Goal: Check status: Check status

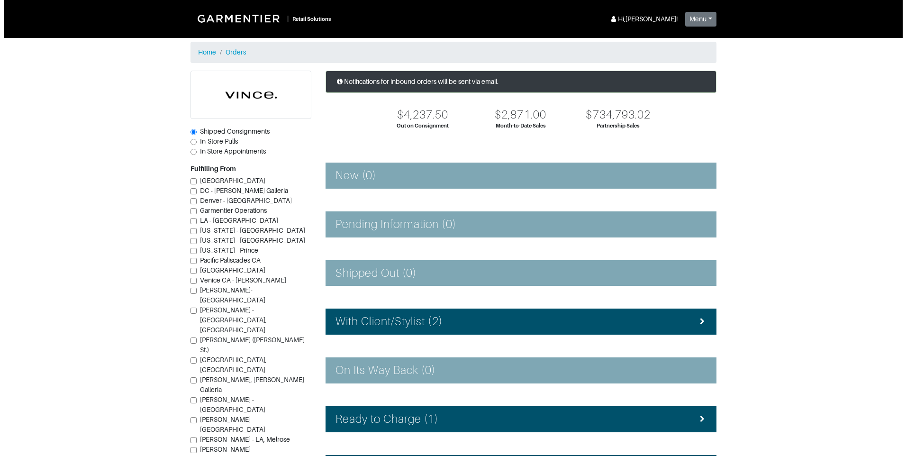
scroll to position [47, 0]
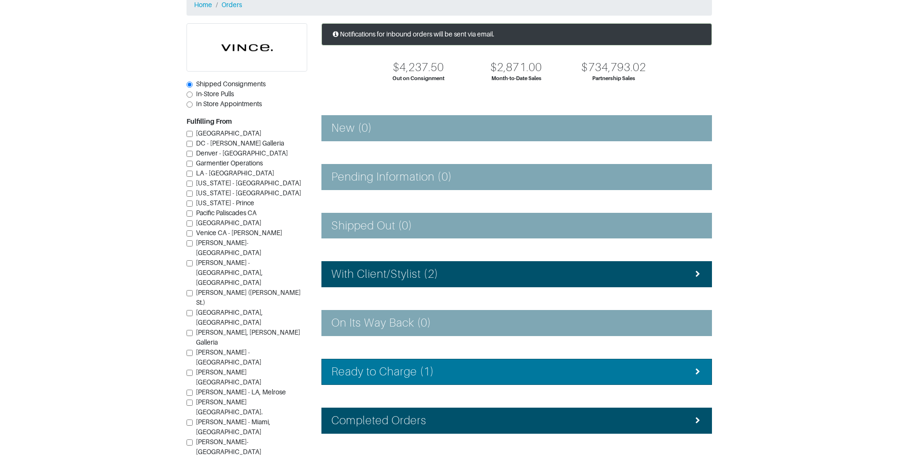
click at [426, 378] on li "Ready to Charge (1)" at bounding box center [517, 372] width 391 height 26
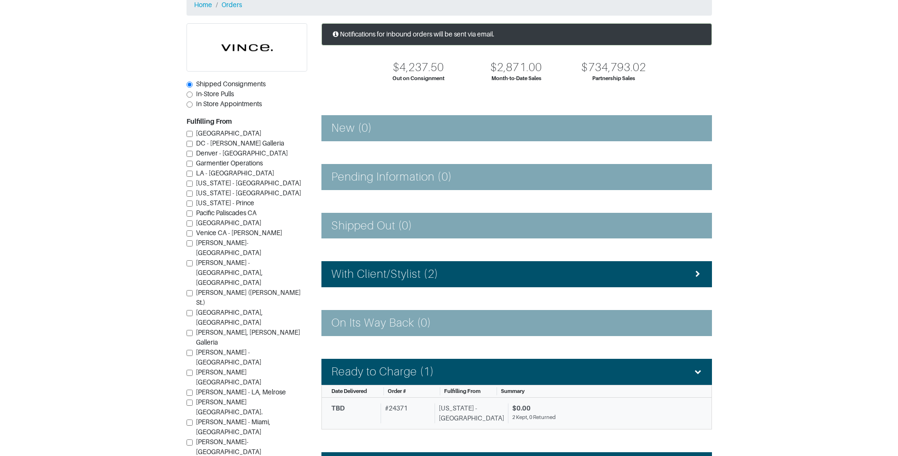
click at [487, 399] on link "TBD # 24371 [US_STATE] - [GEOGRAPHIC_DATA] $0.00 2 Kept, 0 Returned" at bounding box center [517, 413] width 391 height 32
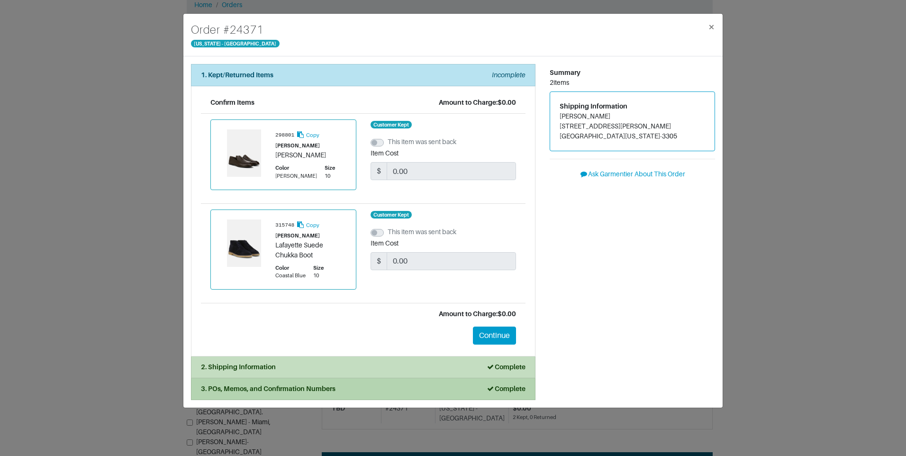
click at [368, 393] on div "3. POs, Memos, and Confirmation Numbers Complete" at bounding box center [363, 389] width 324 height 10
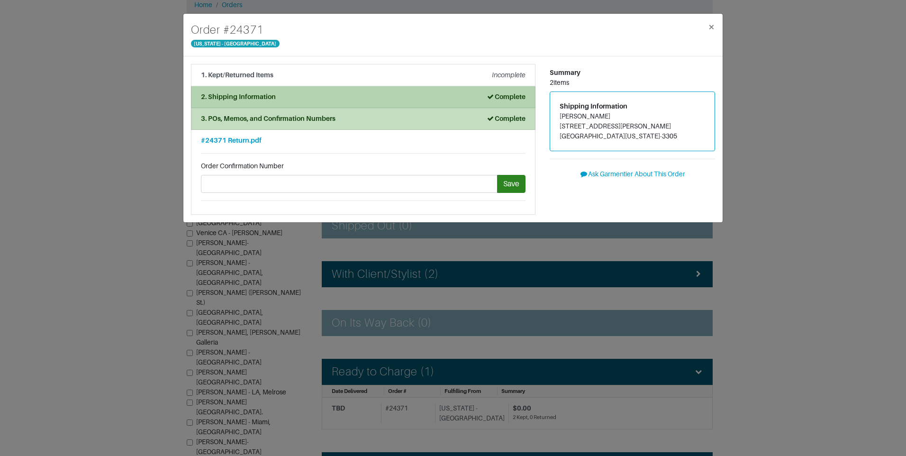
click at [250, 94] on strong "2. Shipping Information" at bounding box center [238, 97] width 75 height 8
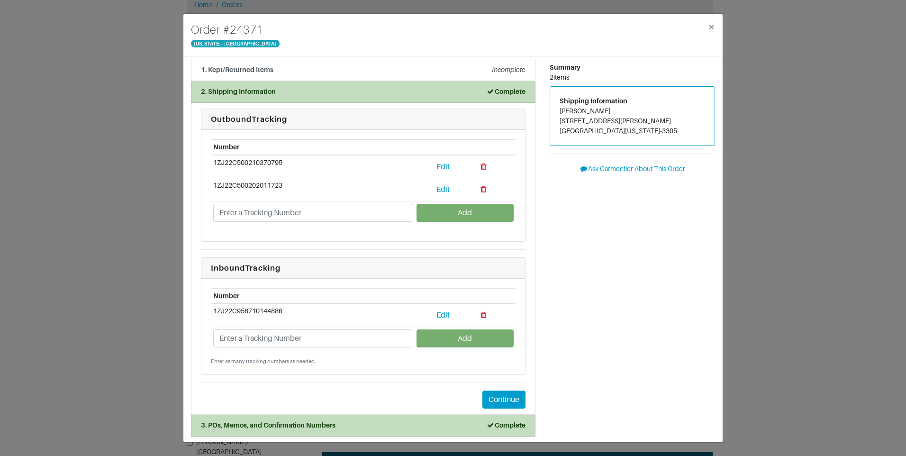
scroll to position [7, 0]
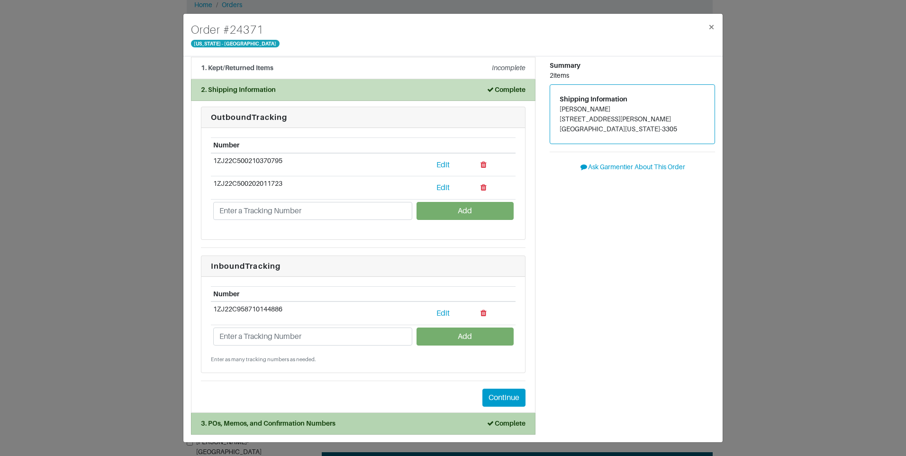
click at [391, 426] on div "3. POs, Memos, and Confirmation Numbers Complete" at bounding box center [363, 423] width 324 height 10
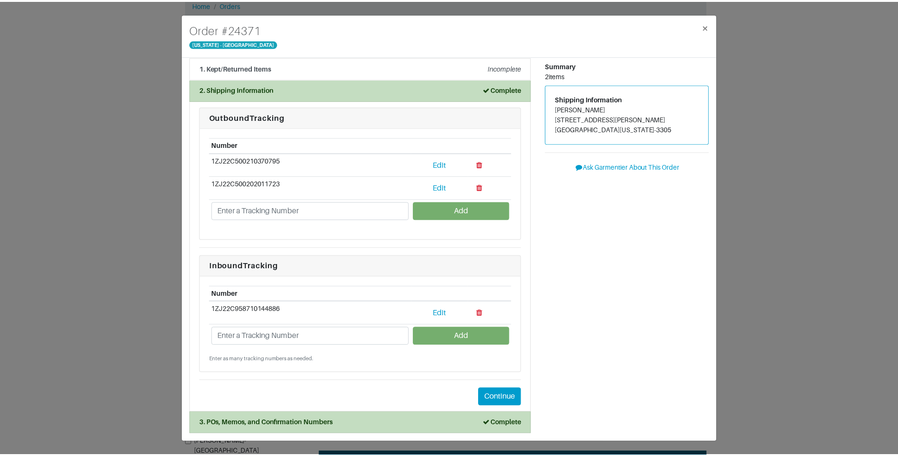
scroll to position [0, 0]
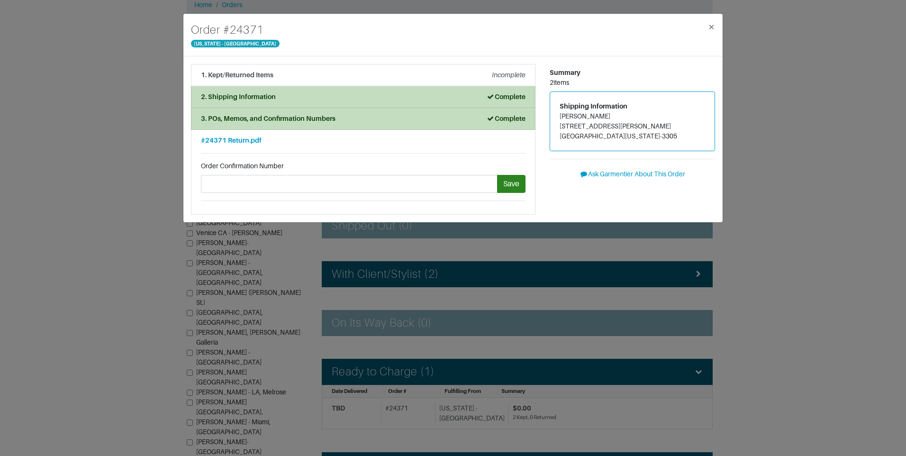
click at [867, 120] on div "Order # 24371 [US_STATE] - [GEOGRAPHIC_DATA] × 1. Kept/Returned Items Incomplet…" at bounding box center [453, 228] width 906 height 456
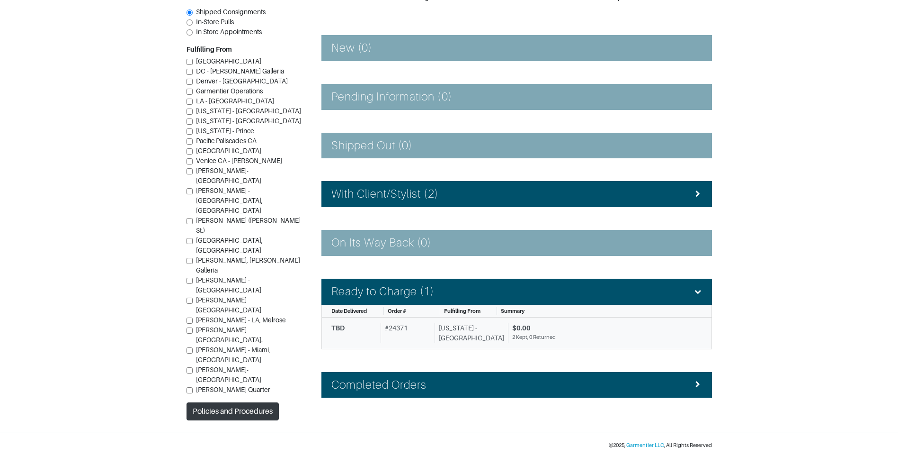
scroll to position [129, 0]
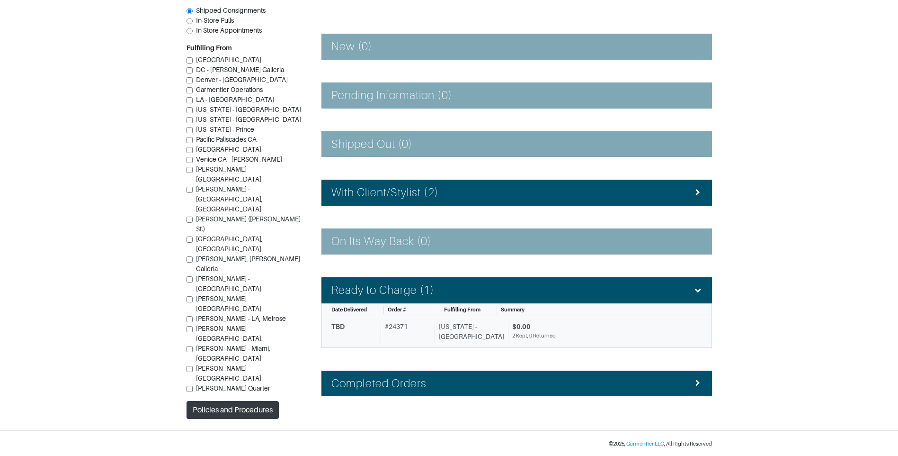
click at [431, 340] on div "# 24371" at bounding box center [406, 332] width 50 height 20
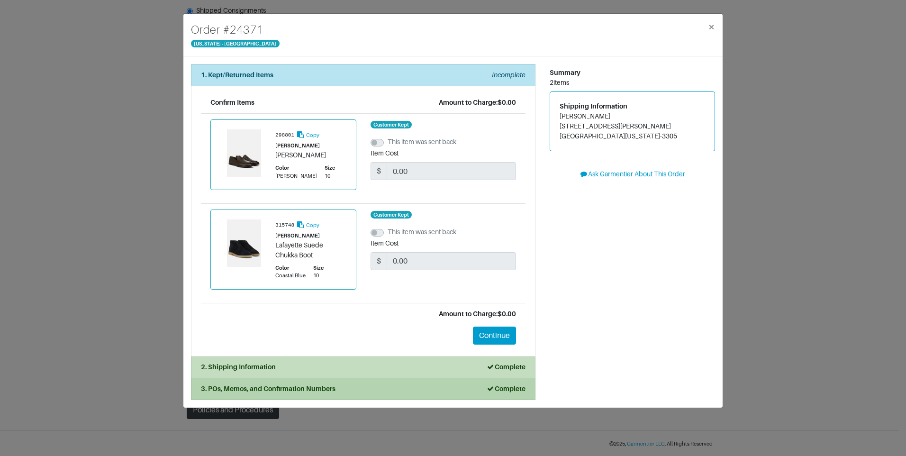
click at [336, 393] on div "3. POs, Memos, and Confirmation Numbers Complete" at bounding box center [363, 389] width 324 height 10
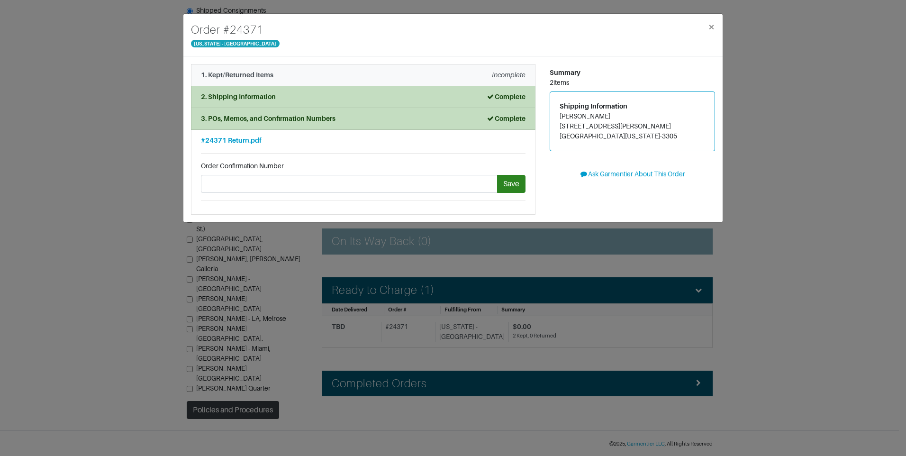
click at [330, 78] on div "1. Kept/Returned Items Incomplete" at bounding box center [363, 75] width 324 height 10
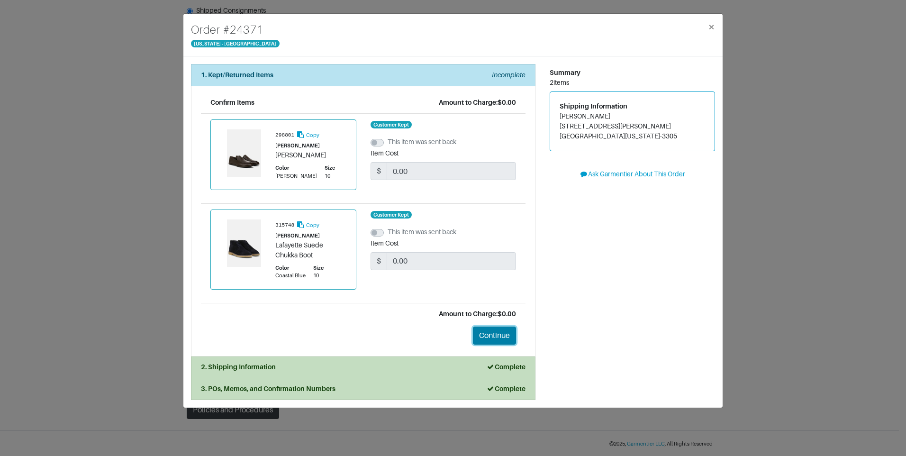
click at [486, 332] on button "Continue" at bounding box center [494, 335] width 43 height 18
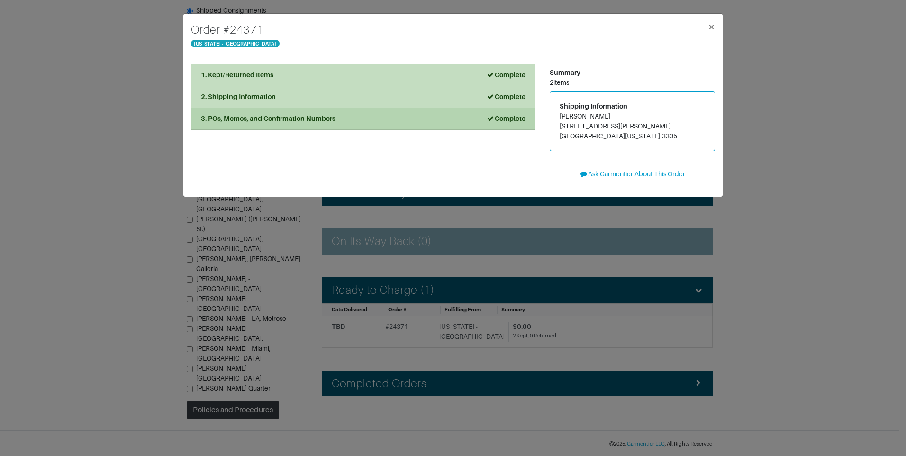
click at [301, 120] on strong "3. POs, Memos, and Confirmation Numbers" at bounding box center [268, 119] width 135 height 8
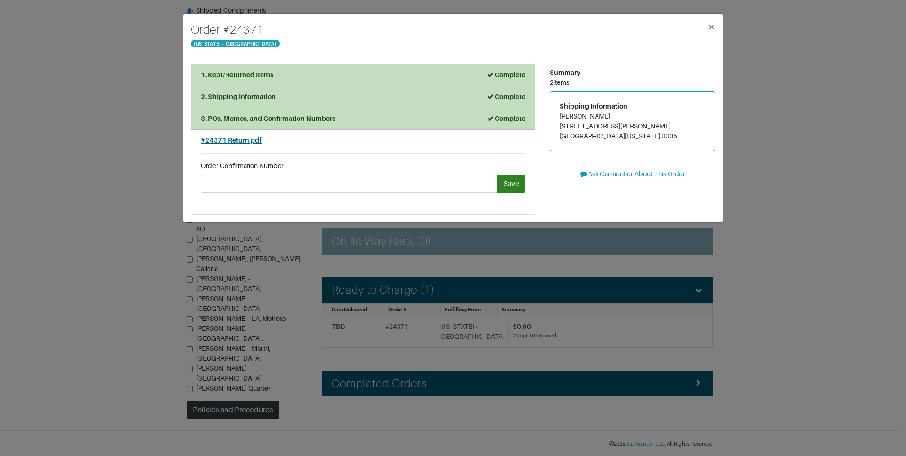
click at [236, 142] on span "#24371 Return.pdf" at bounding box center [231, 140] width 61 height 8
click at [811, 193] on div "Order # 24371 [US_STATE] - [GEOGRAPHIC_DATA] × 1. Kept/Returned Items Complete …" at bounding box center [453, 228] width 906 height 456
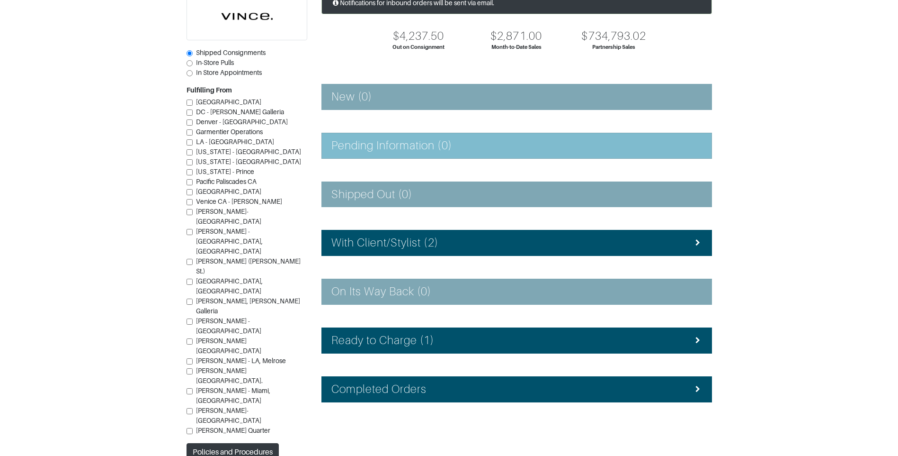
scroll to position [85, 0]
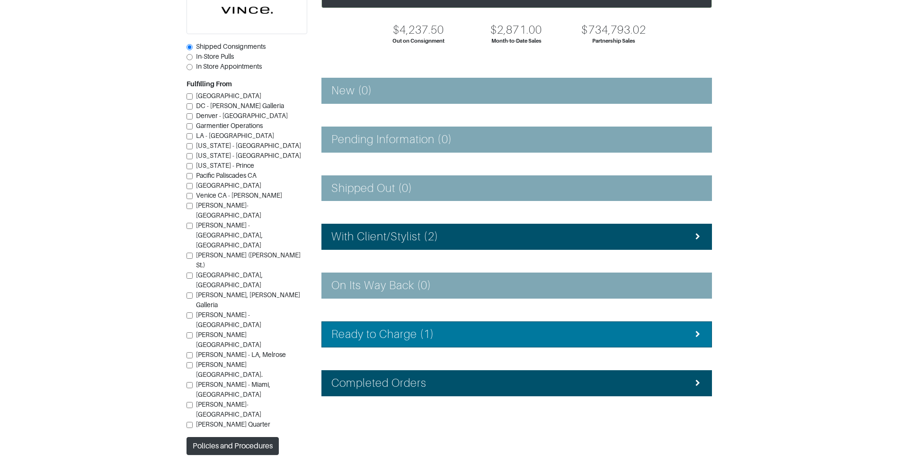
click at [422, 323] on li "Ready to Charge (1)" at bounding box center [517, 334] width 391 height 26
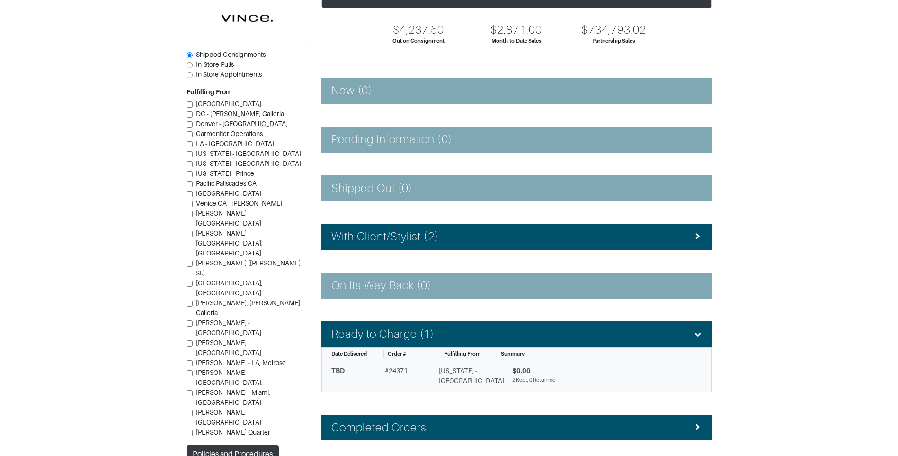
click at [445, 378] on div "[US_STATE] - [GEOGRAPHIC_DATA]" at bounding box center [470, 376] width 70 height 20
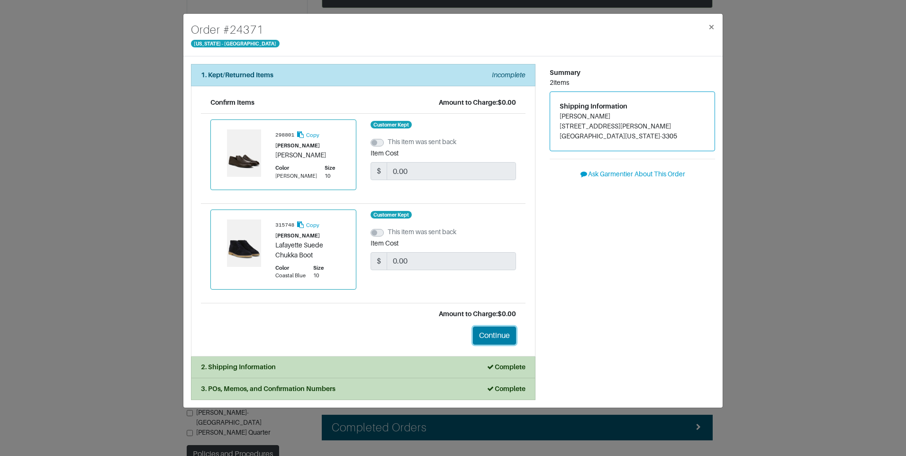
click at [493, 328] on button "Continue" at bounding box center [494, 335] width 43 height 18
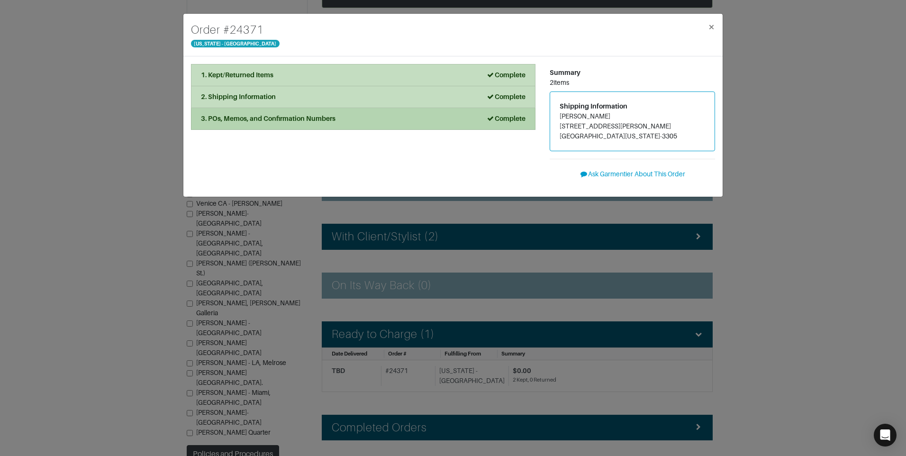
click at [352, 114] on div "3. POs, Memos, and Confirmation Numbers Complete" at bounding box center [363, 119] width 324 height 10
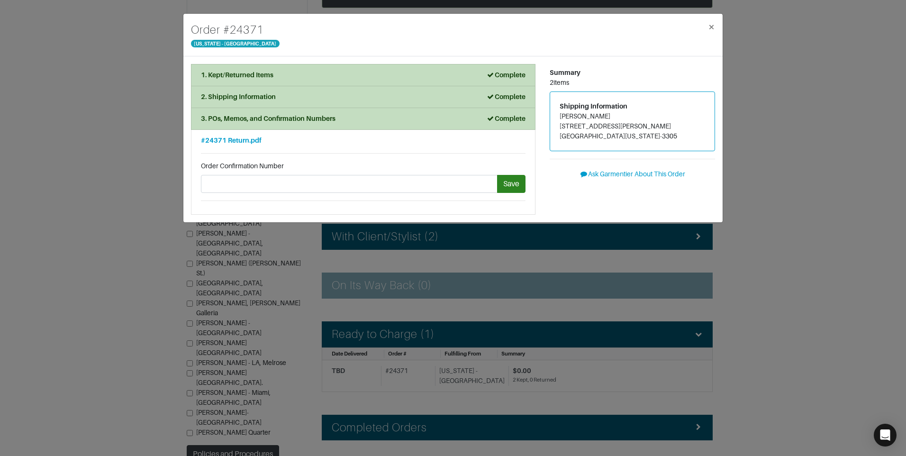
drag, startPoint x: 782, startPoint y: 41, endPoint x: 754, endPoint y: 27, distance: 31.1
click at [781, 40] on div "Order # 24371 [US_STATE] - [GEOGRAPHIC_DATA] × 1. Kept/Returned Items Complete …" at bounding box center [453, 228] width 906 height 456
